Goal: Task Accomplishment & Management: Complete application form

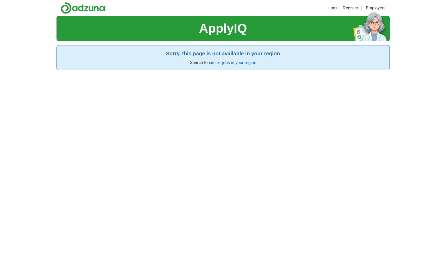
click at [349, 6] on link "Register" at bounding box center [351, 8] width 16 height 6
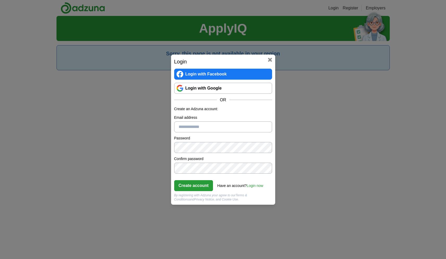
click at [226, 88] on link "Login with Google" at bounding box center [223, 88] width 98 height 11
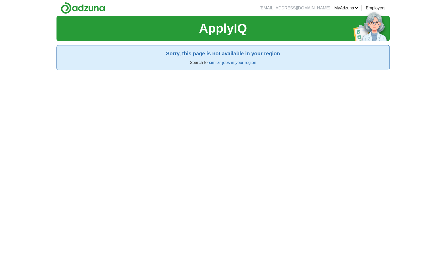
click at [353, 8] on link "MyAdzuna" at bounding box center [347, 8] width 24 height 6
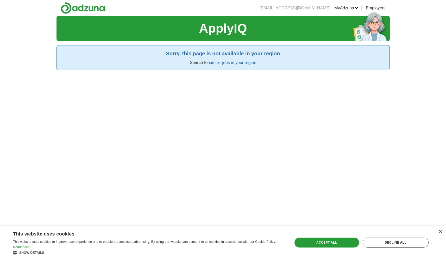
click at [0, 0] on link "ApplyIQ" at bounding box center [0, 0] width 0 height 0
